Goal: Task Accomplishment & Management: Complete application form

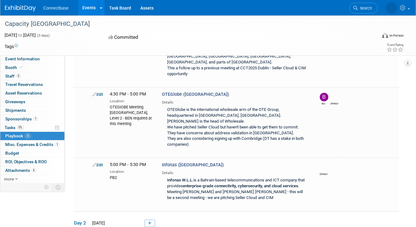
scroll to position [1087, 0]
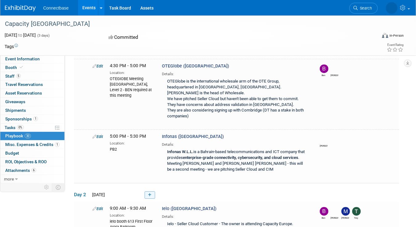
click at [150, 193] on icon at bounding box center [149, 195] width 3 height 4
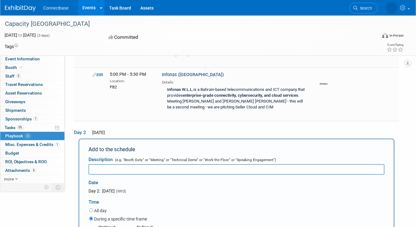
scroll to position [1153, 0]
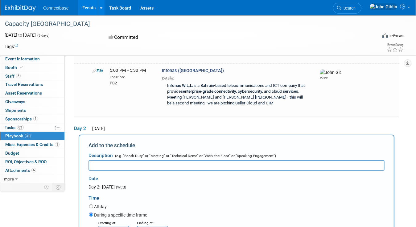
click at [116, 226] on input "8:00 AM" at bounding box center [113, 231] width 31 height 10
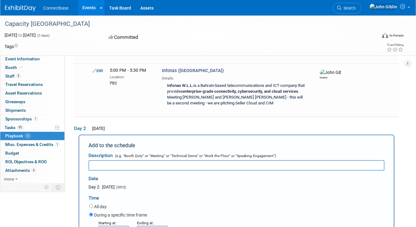
type input "4:30 PM"
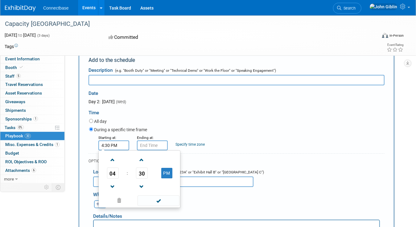
scroll to position [1245, 0]
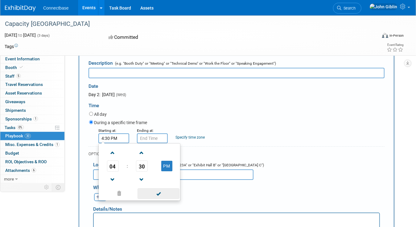
click at [166, 189] on span at bounding box center [159, 194] width 42 height 11
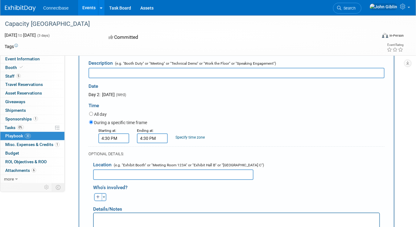
click at [151, 134] on input "4:30 PM" at bounding box center [152, 139] width 31 height 10
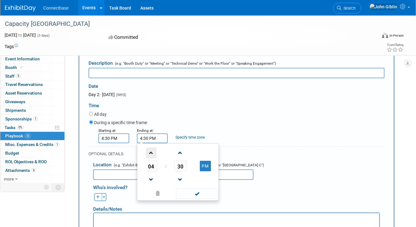
click at [151, 148] on span at bounding box center [151, 153] width 11 height 11
click at [180, 161] on span "30" at bounding box center [181, 166] width 12 height 11
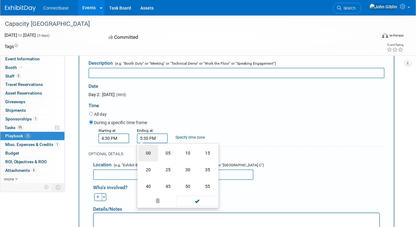
click at [148, 145] on td "00" at bounding box center [149, 153] width 20 height 17
type input "5:00 PM"
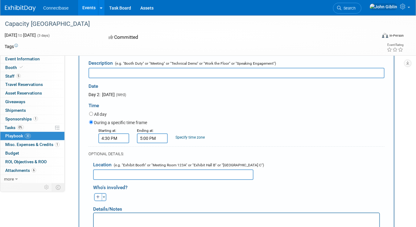
click at [278, 192] on div "Ben remove [PERSON_NAME] remove [PERSON_NAME] remove (me)" at bounding box center [239, 197] width 301 height 10
click at [140, 170] on input "text" at bounding box center [173, 175] width 160 height 10
type input "PBR2"
click at [111, 217] on p "Rich Text Area. Press ALT-0 for help." at bounding box center [236, 219] width 279 height 6
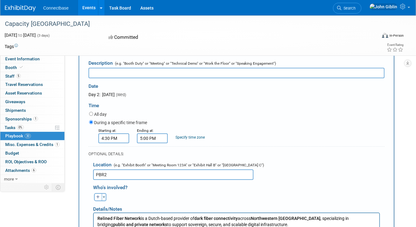
click at [242, 223] on p "Relined Fiber Network is a Dutch-based provider of dark fiber connectivity acro…" at bounding box center [236, 222] width 279 height 12
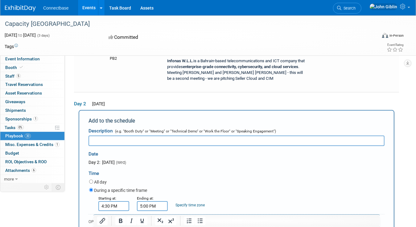
scroll to position [1153, 0]
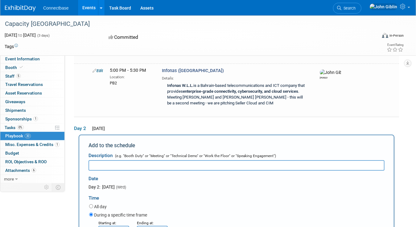
click at [111, 160] on input "text" at bounding box center [237, 165] width 296 height 10
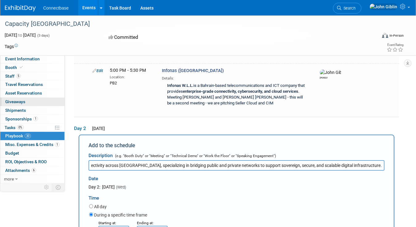
scroll to position [0, 0]
drag, startPoint x: 238, startPoint y: 103, endPoint x: 39, endPoint y: 102, distance: 198.4
click at [39, 102] on div "Event Information Event Info Booth Booth 5 Staff 5 Staff 0 Travel Reservations …" at bounding box center [208, 6] width 416 height 2286
click at [127, 160] on input "Relined Fiber Network is a Dutch-based provider of dark fiber connectivity acro…" at bounding box center [237, 165] width 296 height 10
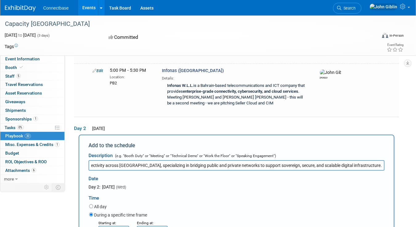
drag, startPoint x: 133, startPoint y: 105, endPoint x: 406, endPoint y: 107, distance: 272.5
click at [406, 107] on div "Event Information Event Info Booth Booth 5 Staff 5 Staff 0 Travel Reservations …" at bounding box center [208, 6] width 416 height 2286
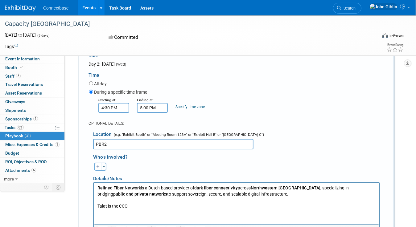
scroll to position [1276, 0]
type input "Relined Fiber Network"
click at [107, 205] on p "Talat is the CCO" at bounding box center [236, 206] width 279 height 6
click at [99, 163] on button "button" at bounding box center [98, 167] width 8 height 8
select select
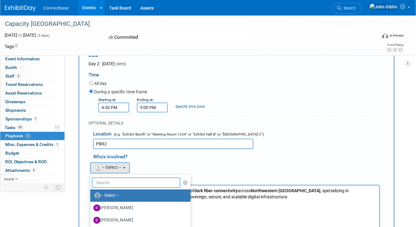
click at [104, 178] on input "text" at bounding box center [136, 183] width 89 height 10
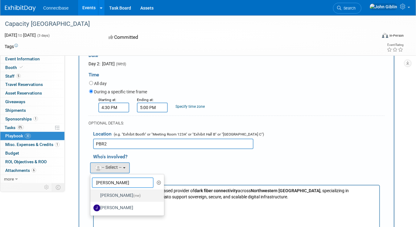
type input "[PERSON_NAME]"
click at [110, 191] on label "[PERSON_NAME] (me)" at bounding box center [126, 196] width 64 height 10
click at [91, 193] on input "[PERSON_NAME] (me)" at bounding box center [89, 195] width 4 height 4
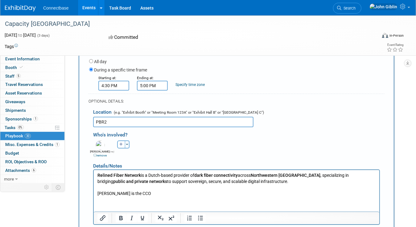
scroll to position [1307, 0]
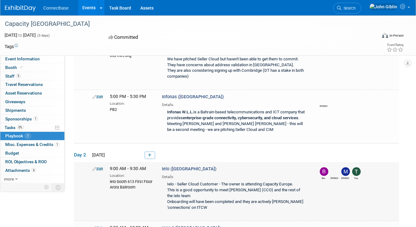
scroll to position [1127, 0]
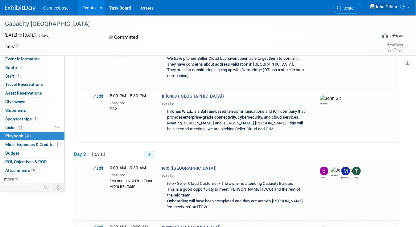
click at [152, 151] on link at bounding box center [150, 154] width 10 height 7
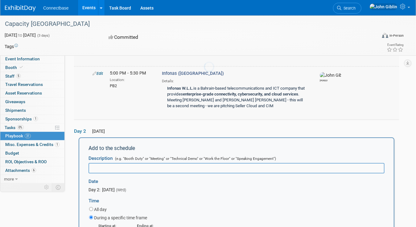
scroll to position [1153, 0]
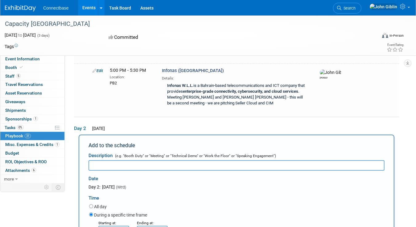
click at [118, 226] on input "8:00 AM" at bounding box center [113, 231] width 31 height 10
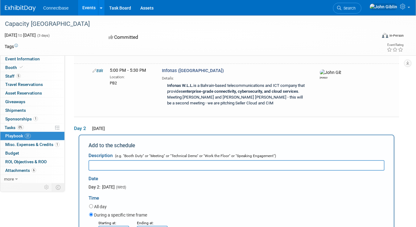
type input "5:00 PM"
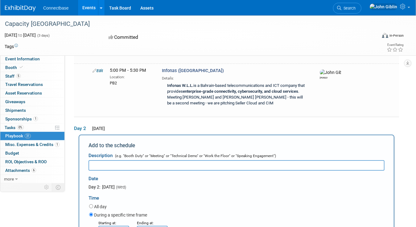
scroll to position [1214, 0]
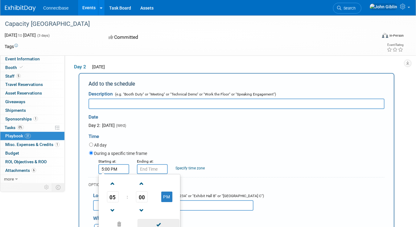
click at [152, 219] on span at bounding box center [159, 224] width 42 height 11
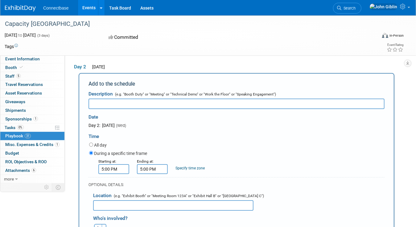
click at [145, 164] on input "5:00 PM" at bounding box center [152, 169] width 31 height 10
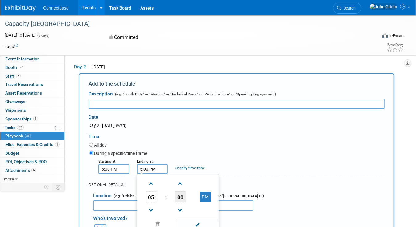
click at [183, 192] on span "00" at bounding box center [181, 197] width 12 height 11
click at [187, 193] on td "30" at bounding box center [188, 201] width 20 height 17
type input "5:30 PM"
click at [202, 219] on span at bounding box center [197, 224] width 42 height 11
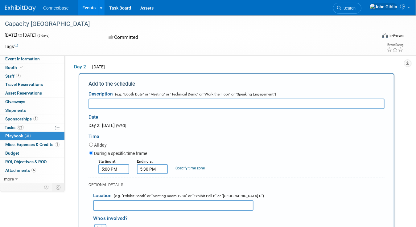
click at [132, 201] on input "text" at bounding box center [173, 206] width 160 height 10
type input "PBR2"
click at [96, 224] on button "button" at bounding box center [98, 228] width 8 height 8
select select
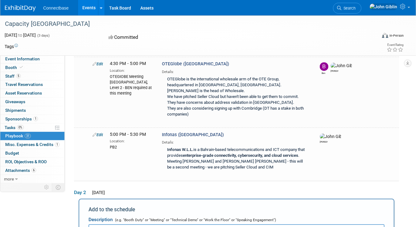
scroll to position [1091, 0]
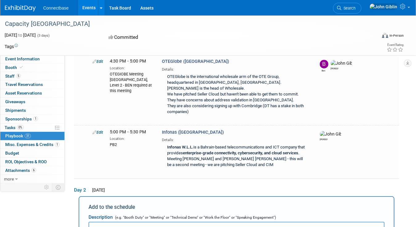
click at [117, 222] on input "text" at bounding box center [237, 227] width 296 height 10
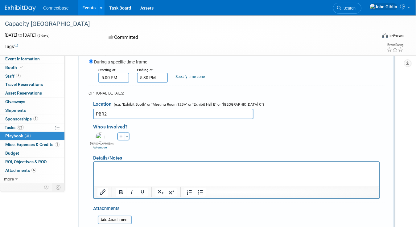
scroll to position [1307, 0]
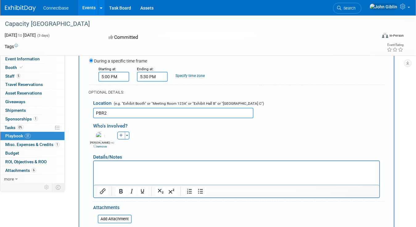
type input "Bezeq International"
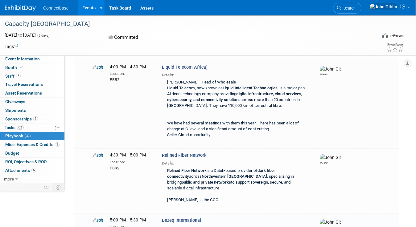
scroll to position [1649, 0]
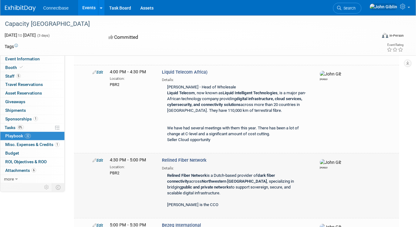
click at [99, 158] on link "Edit" at bounding box center [98, 160] width 10 height 5
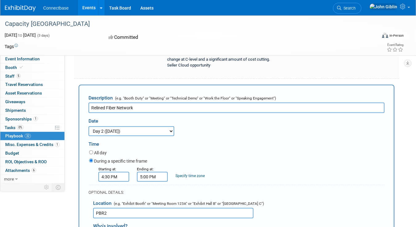
scroll to position [1751, 0]
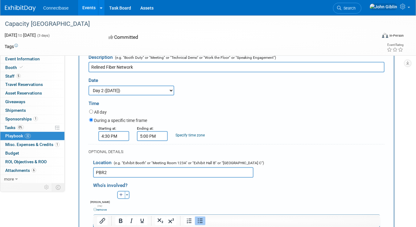
drag, startPoint x: 145, startPoint y: 277, endPoint x: 284, endPoint y: 278, distance: 138.9
drag, startPoint x: 289, startPoint y: 236, endPoint x: 375, endPoint y: 234, distance: 86.1
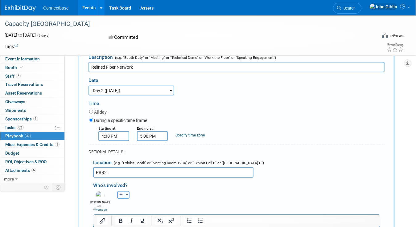
drag, startPoint x: 362, startPoint y: 234, endPoint x: 186, endPoint y: 384, distance: 230.7
click at [121, 222] on icon "Bold" at bounding box center [120, 221] width 7 height 7
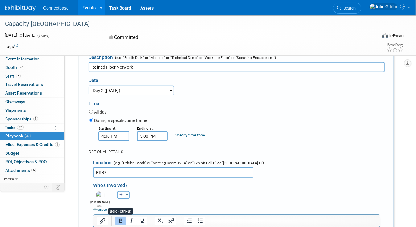
click at [121, 222] on icon "Bold" at bounding box center [120, 221] width 7 height 7
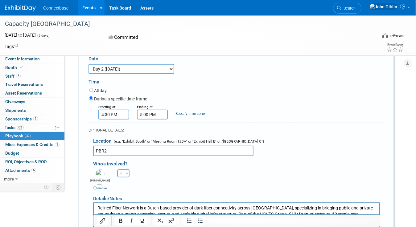
scroll to position [1794, 0]
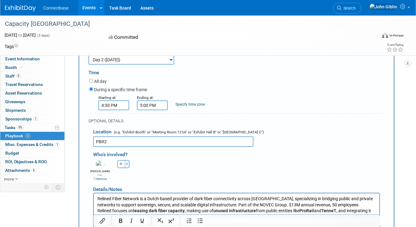
click at [145, 223] on p "[PERSON_NAME] is the CCO - this the first meeting" at bounding box center [236, 229] width 279 height 18
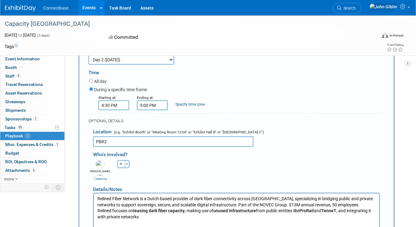
drag, startPoint x: 204, startPoint y: 270, endPoint x: 95, endPoint y: 239, distance: 113.1
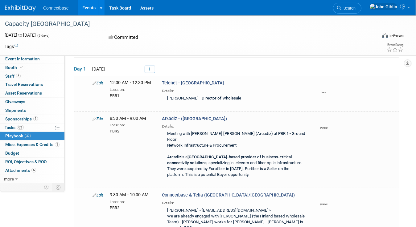
scroll to position [1652, 0]
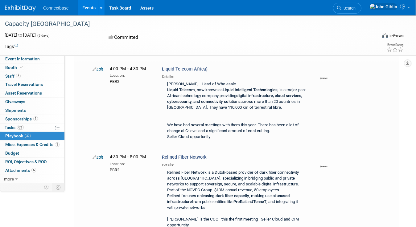
drag, startPoint x: 94, startPoint y: 172, endPoint x: 110, endPoint y: 185, distance: 20.4
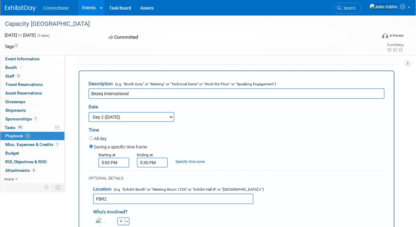
scroll to position [1839, 0]
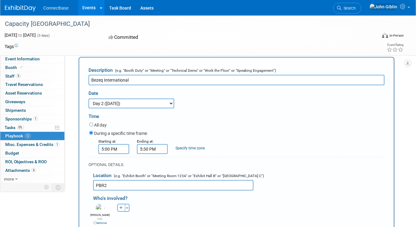
drag, startPoint x: 334, startPoint y: 247, endPoint x: 97, endPoint y: 244, distance: 236.7
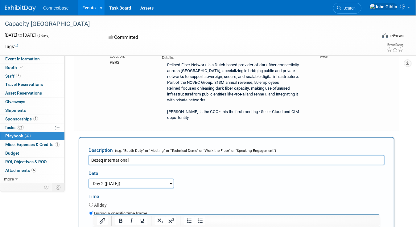
scroll to position [1746, 0]
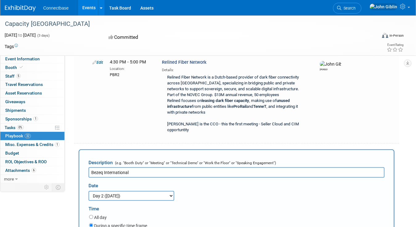
click at [141, 168] on input "Bezeq International" at bounding box center [237, 173] width 296 height 10
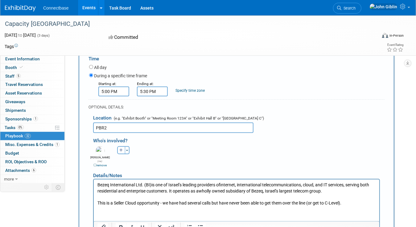
scroll to position [1900, 0]
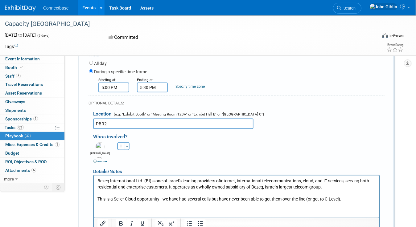
type input "Bezeq International ([GEOGRAPHIC_DATA])"
click at [119, 202] on html "Bezeq International Ltd. (BI) is one of Israel’s leading providers of internet,…" at bounding box center [237, 189] width 286 height 27
click at [373, 202] on html "Bezeq International Ltd. (BI) is one of Israel’s leading providers of internet,…" at bounding box center [237, 189] width 286 height 27
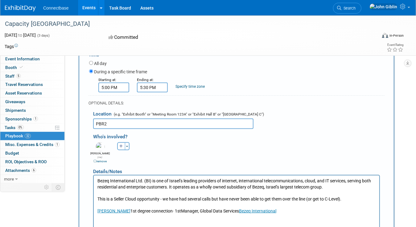
drag, startPoint x: 134, startPoint y: 211, endPoint x: 143, endPoint y: 211, distance: 9.3
click at [143, 211] on p "[PERSON_NAME] 1st degree connection· 1stManager, Global Data Services Bezeq Int…" at bounding box center [236, 211] width 279 height 6
drag, startPoint x: 202, startPoint y: 210, endPoint x: 133, endPoint y: 210, distance: 69.1
click at [133, 210] on p "[PERSON_NAME] 1st degree connection· 1stManager, Global Data Services Bezeq Int…" at bounding box center [236, 211] width 279 height 6
click at [148, 214] on html "Bezeq International Ltd. (BI) is one of Israel’s leading providers of internet,…" at bounding box center [237, 195] width 286 height 39
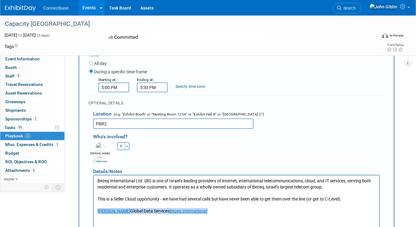
drag, startPoint x: 215, startPoint y: 210, endPoint x: 99, endPoint y: 211, distance: 116.0
click at [99, 211] on p "[PERSON_NAME] Global Data Services Bezeq International" at bounding box center [236, 211] width 279 height 6
click at [107, 214] on html "Bezeq International Ltd. (BI) is one of Israel’s leading providers of internet,…" at bounding box center [237, 195] width 286 height 39
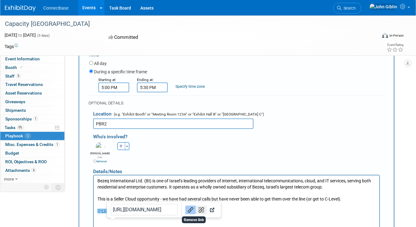
click at [197, 207] on icon "Remove link" at bounding box center [200, 210] width 7 height 7
click at [192, 211] on link "Bezeq International" at bounding box center [188, 211] width 37 height 5
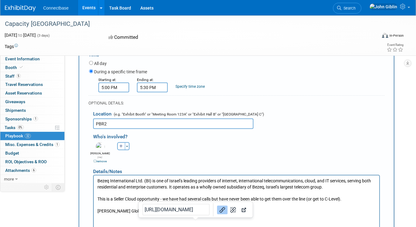
click at [226, 204] on div at bounding box center [233, 210] width 39 height 13
drag, startPoint x: 224, startPoint y: 120, endPoint x: 124, endPoint y: 34, distance: 131.5
click at [229, 207] on icon "Remove link" at bounding box center [232, 210] width 7 height 7
drag, startPoint x: 212, startPoint y: 210, endPoint x: 172, endPoint y: 210, distance: 39.8
click at [172, 210] on p "[PERSON_NAME] Global Data Services Bezeq Inernational" at bounding box center [236, 211] width 279 height 6
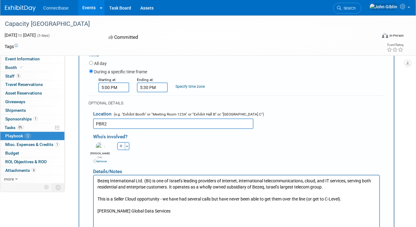
click at [112, 214] on html "Bezeq International Ltd. (BI) is one of Israel’s leading providers of internet,…" at bounding box center [237, 195] width 286 height 39
click at [182, 213] on p "[PERSON_NAME] Global Data Services" at bounding box center [236, 211] width 279 height 6
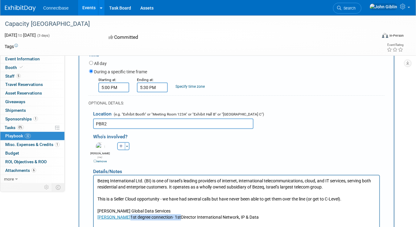
drag, startPoint x: 168, startPoint y: 216, endPoint x: 118, endPoint y: 216, distance: 50.0
click at [118, 216] on p "[PERSON_NAME] 1st degree connection· 1stDirector International Network, IP & Da…" at bounding box center [236, 217] width 279 height 6
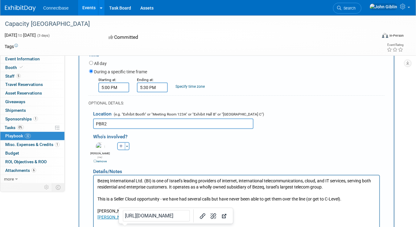
click at [200, 216] on p "[PERSON_NAME] Director International Network, IP & Data" at bounding box center [236, 217] width 279 height 6
drag, startPoint x: 118, startPoint y: 217, endPoint x: 186, endPoint y: 321, distance: 124.1
click at [94, 217] on html "Bezeq International Ltd. (BI) is one of Israel’s leading providers of internet,…" at bounding box center [237, 198] width 286 height 45
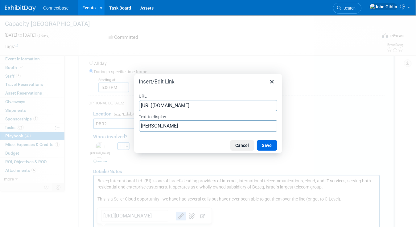
scroll to position [0, 207]
click at [247, 147] on button "Cancel" at bounding box center [243, 145] width 24 height 10
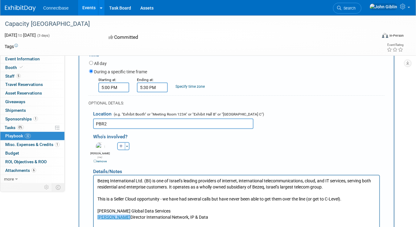
click at [113, 220] on html "Bezeq International Ltd. (BI) is one of Israel’s leading providers of internet,…" at bounding box center [237, 198] width 286 height 45
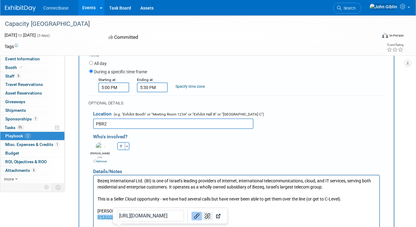
click at [205, 214] on icon "Remove link" at bounding box center [208, 217] width 6 height 6
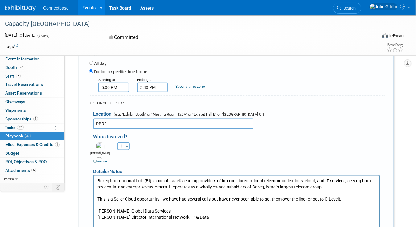
click at [215, 212] on p "[PERSON_NAME] Global Data Services" at bounding box center [236, 211] width 279 height 6
click at [135, 210] on p "[PERSON_NAME] Global Data Services" at bounding box center [236, 211] width 279 height 6
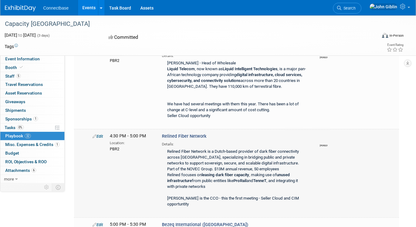
scroll to position [1647, 0]
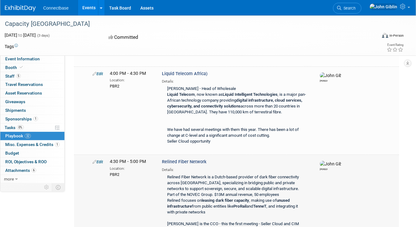
click at [96, 160] on icon at bounding box center [95, 162] width 4 height 4
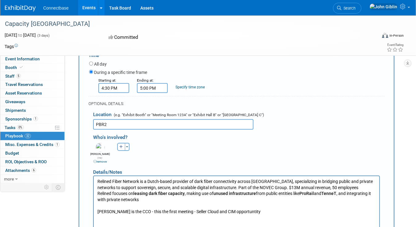
scroll to position [1812, 0]
type input "Relined Fiber Network ([GEOGRAPHIC_DATA])"
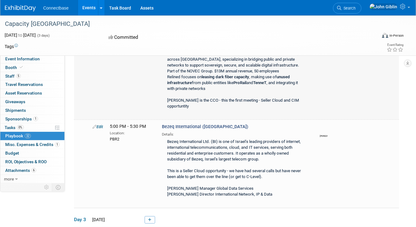
scroll to position [1837, 0]
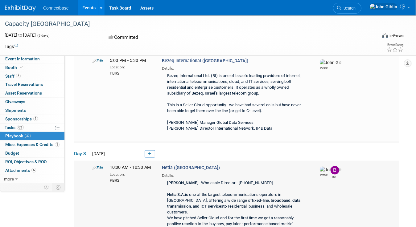
click at [94, 166] on icon at bounding box center [95, 168] width 4 height 4
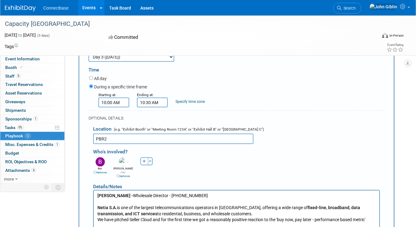
scroll to position [2008, 0]
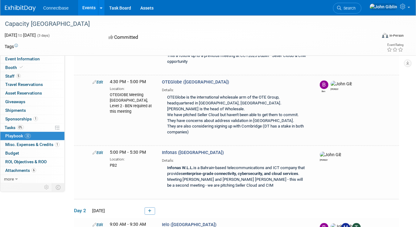
scroll to position [1045, 0]
